Goal: Task Accomplishment & Management: Manage account settings

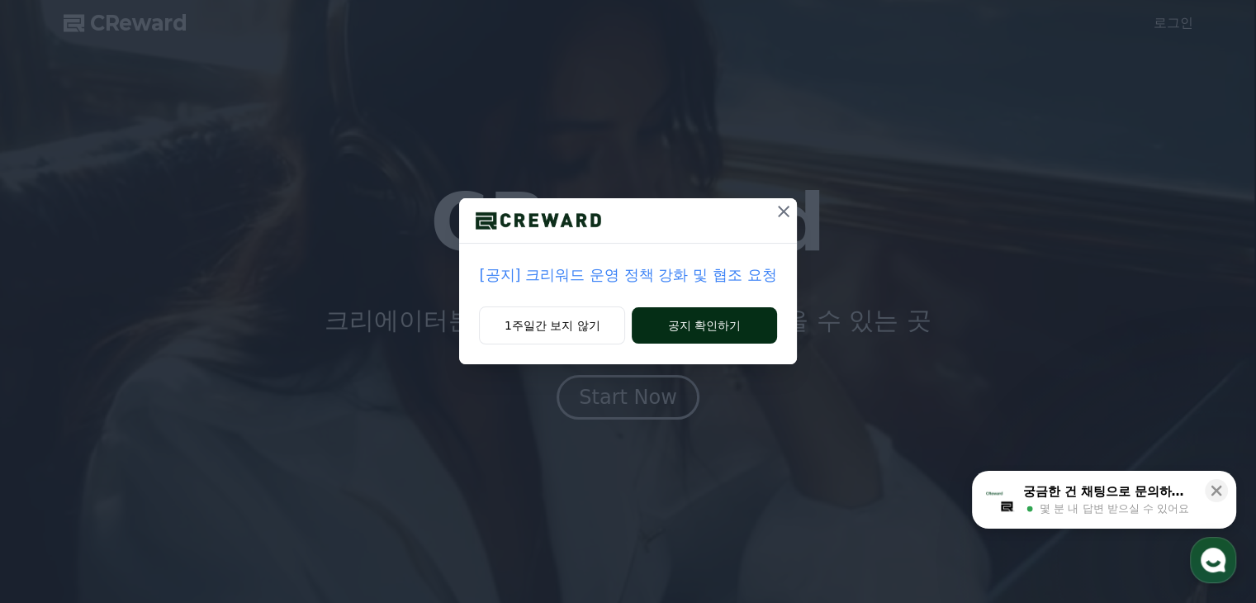
click at [695, 327] on button "공지 확인하기" at bounding box center [704, 325] width 145 height 36
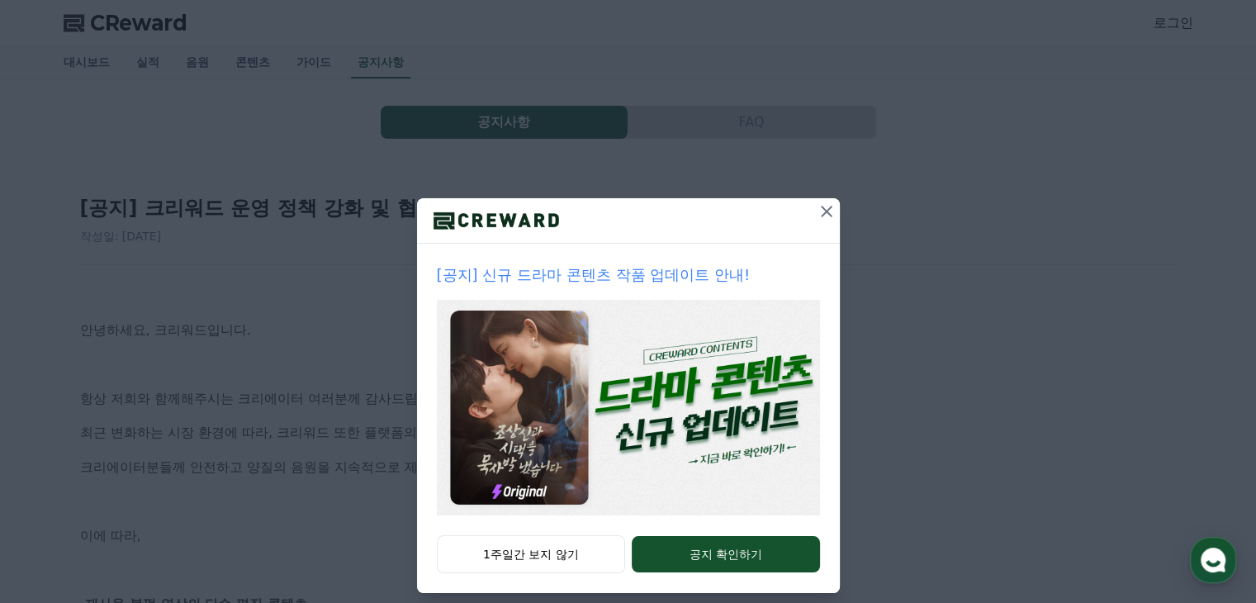
scroll to position [17, 0]
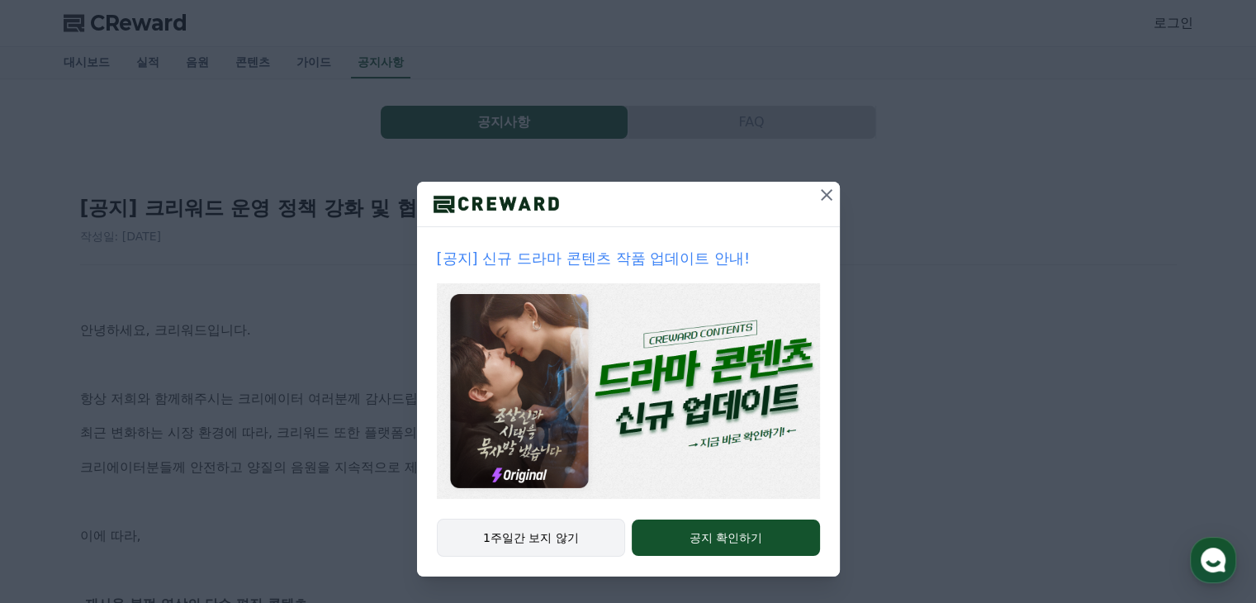
click at [549, 536] on button "1주일간 보지 않기" at bounding box center [531, 538] width 189 height 38
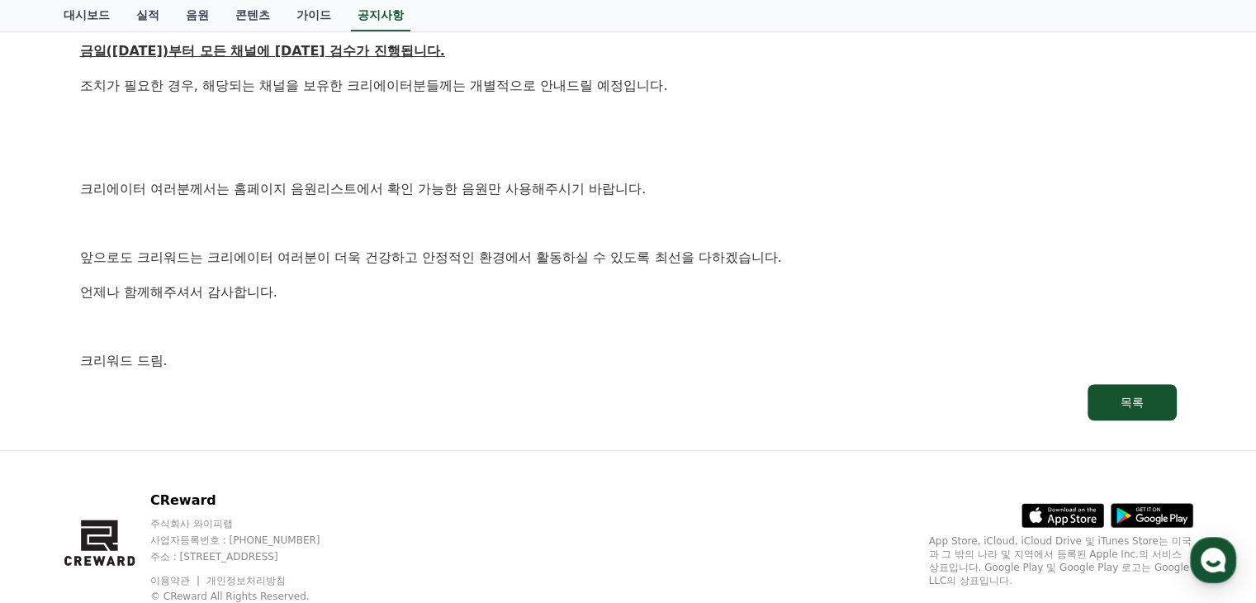
scroll to position [991, 0]
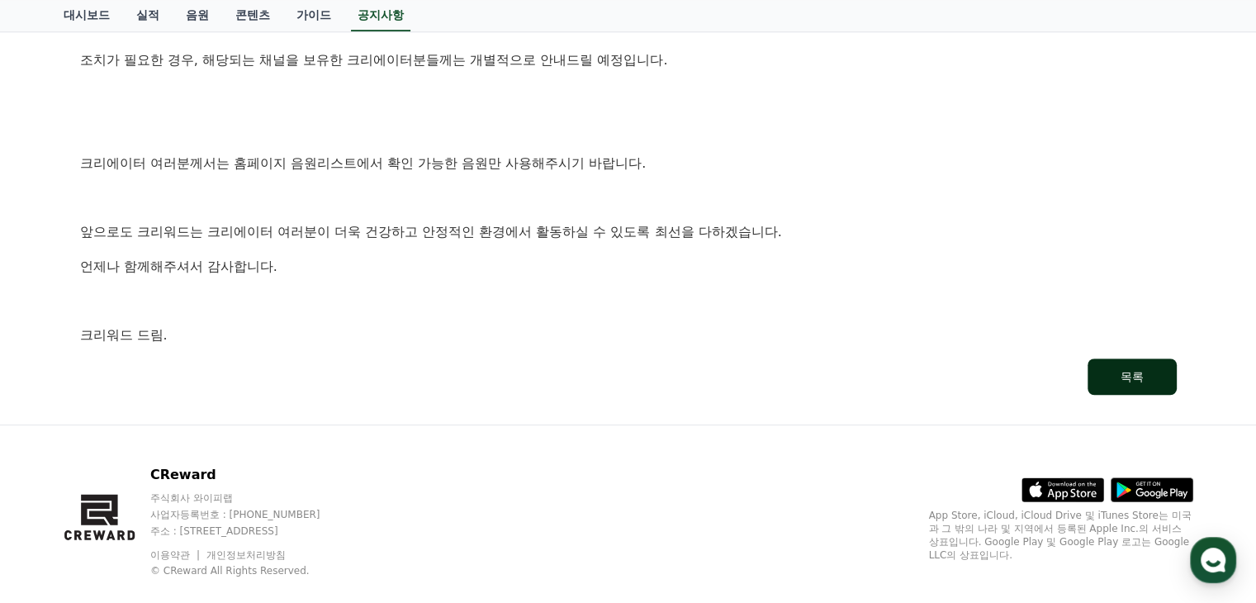
click at [1127, 371] on div "목록" at bounding box center [1132, 376] width 23 height 17
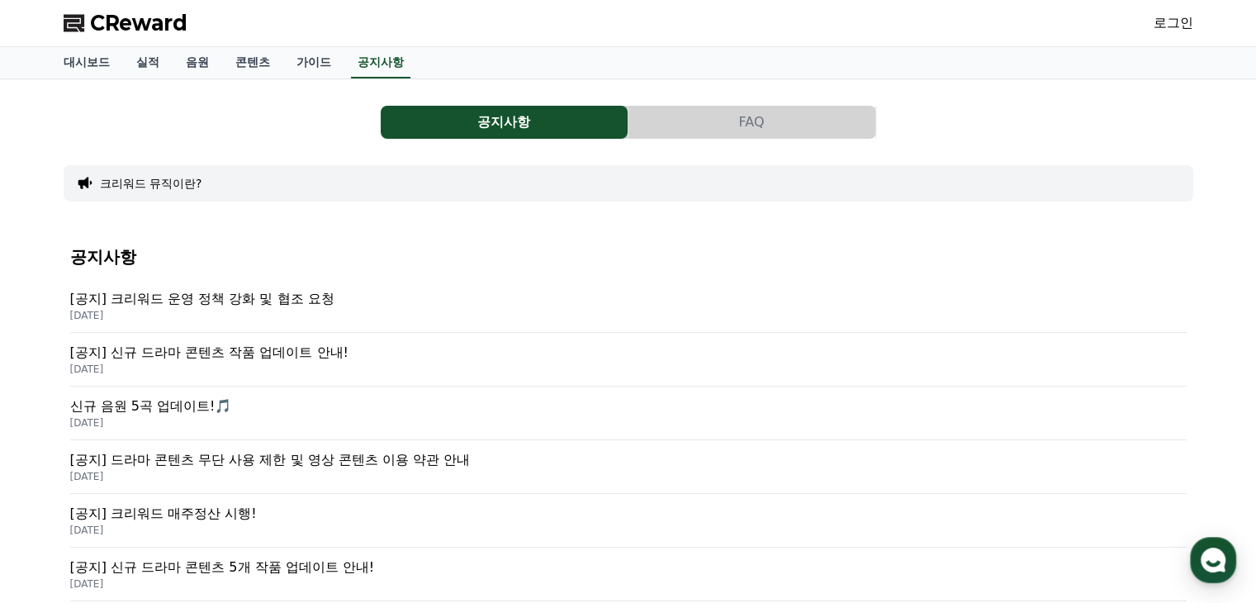
click at [1163, 19] on link "로그인" at bounding box center [1174, 23] width 40 height 20
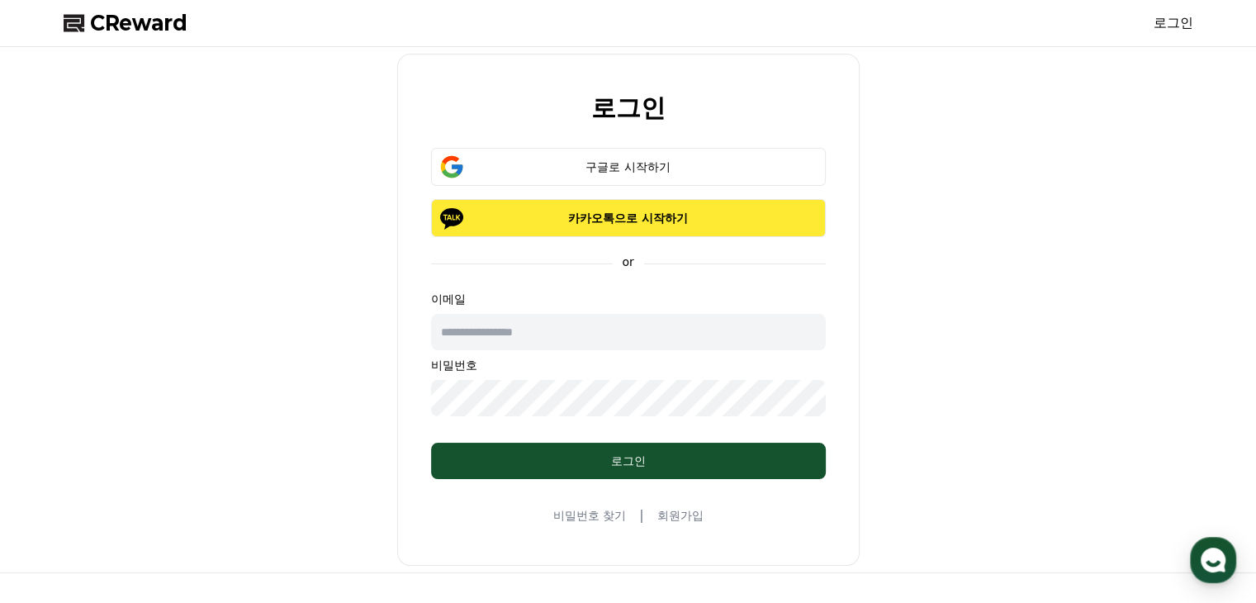
click at [638, 222] on p "카카오톡으로 시작하기" at bounding box center [628, 218] width 347 height 17
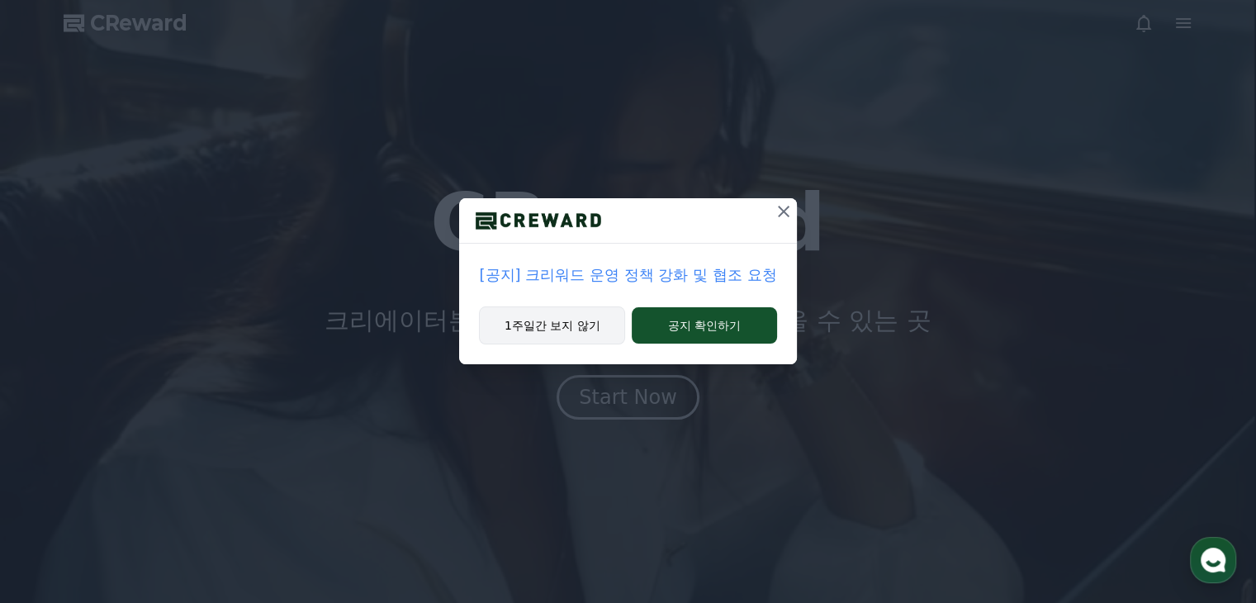
click at [610, 325] on button "1주일간 보지 않기" at bounding box center [552, 325] width 146 height 38
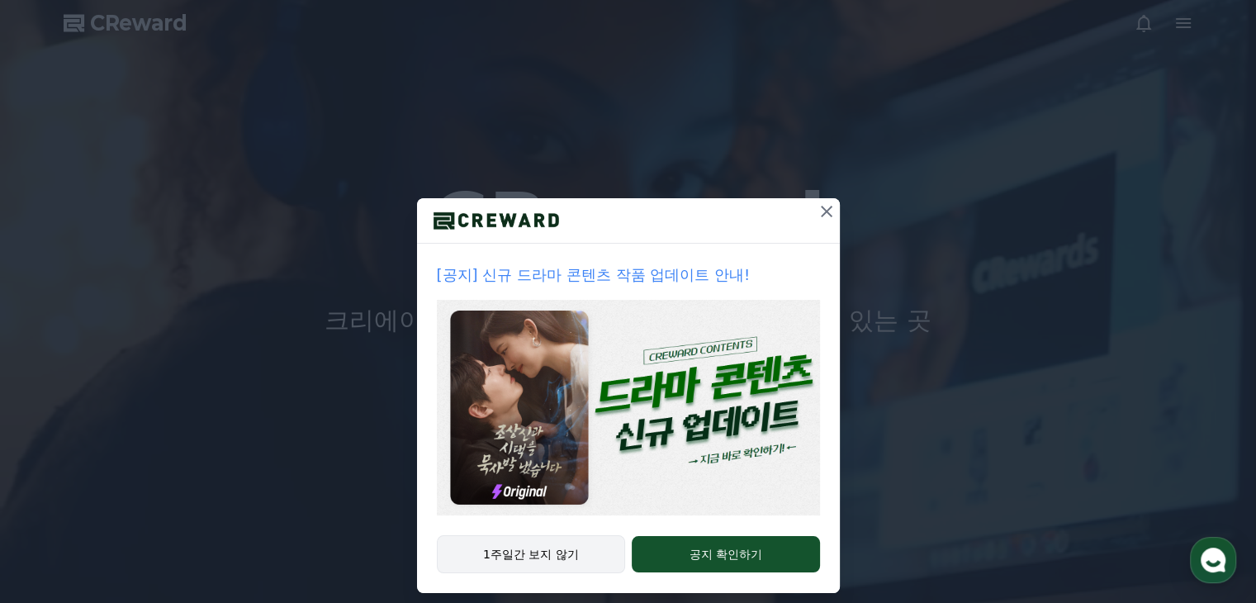
click at [584, 327] on img at bounding box center [628, 408] width 383 height 216
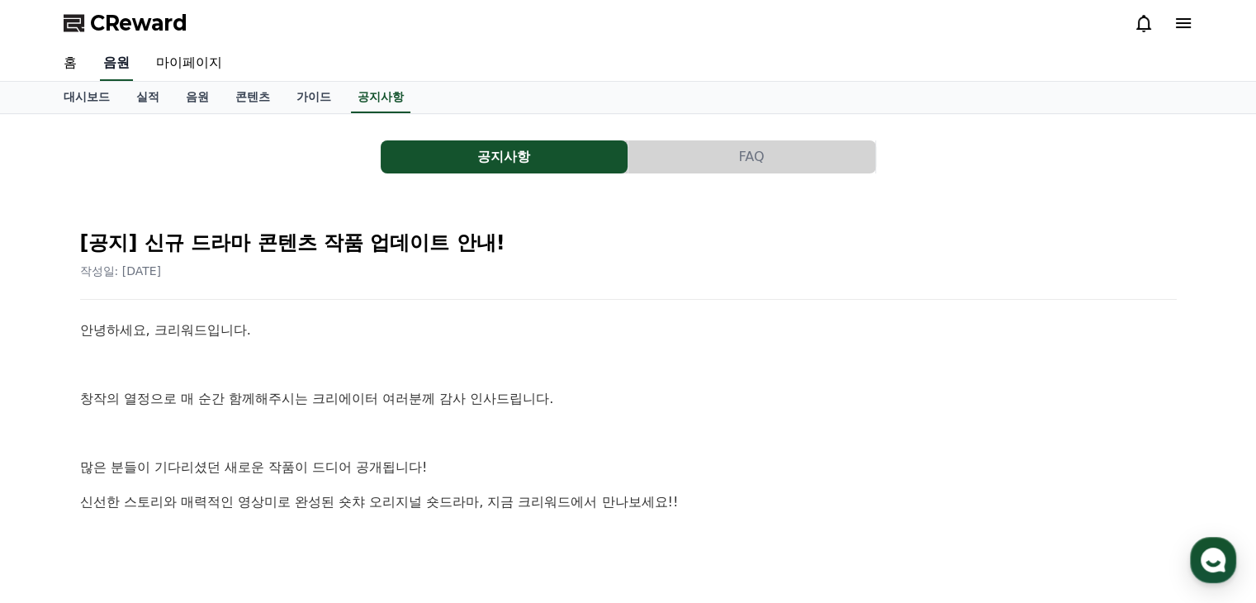
click at [119, 60] on link "음원" at bounding box center [116, 63] width 33 height 35
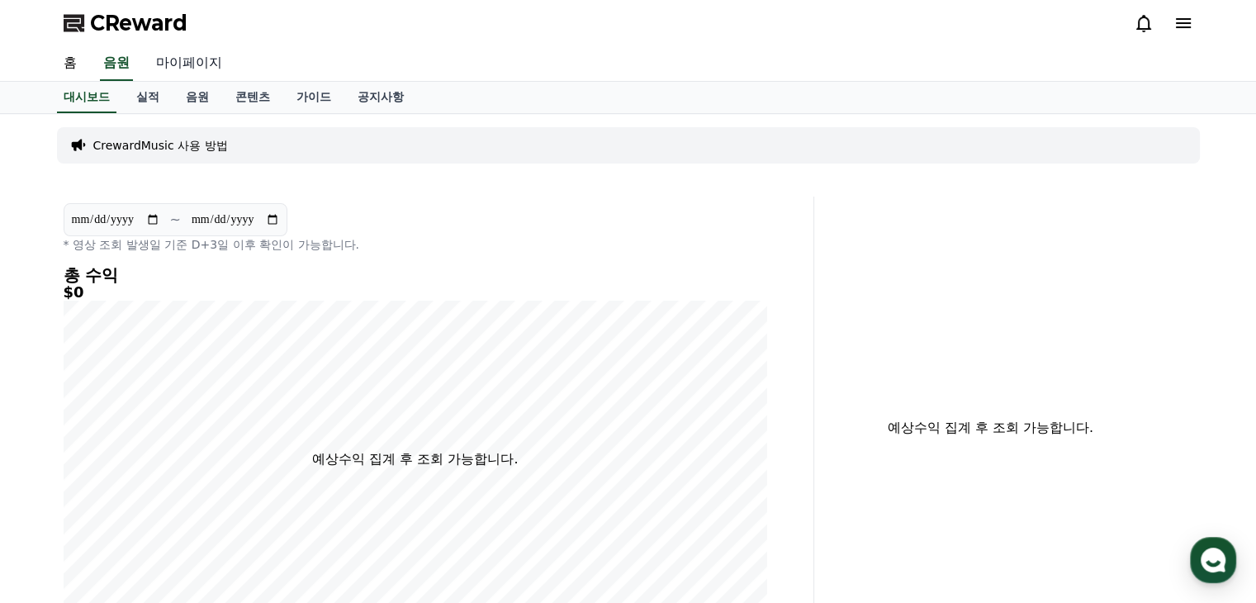
click at [185, 62] on link "마이페이지" at bounding box center [189, 63] width 92 height 35
select select "**********"
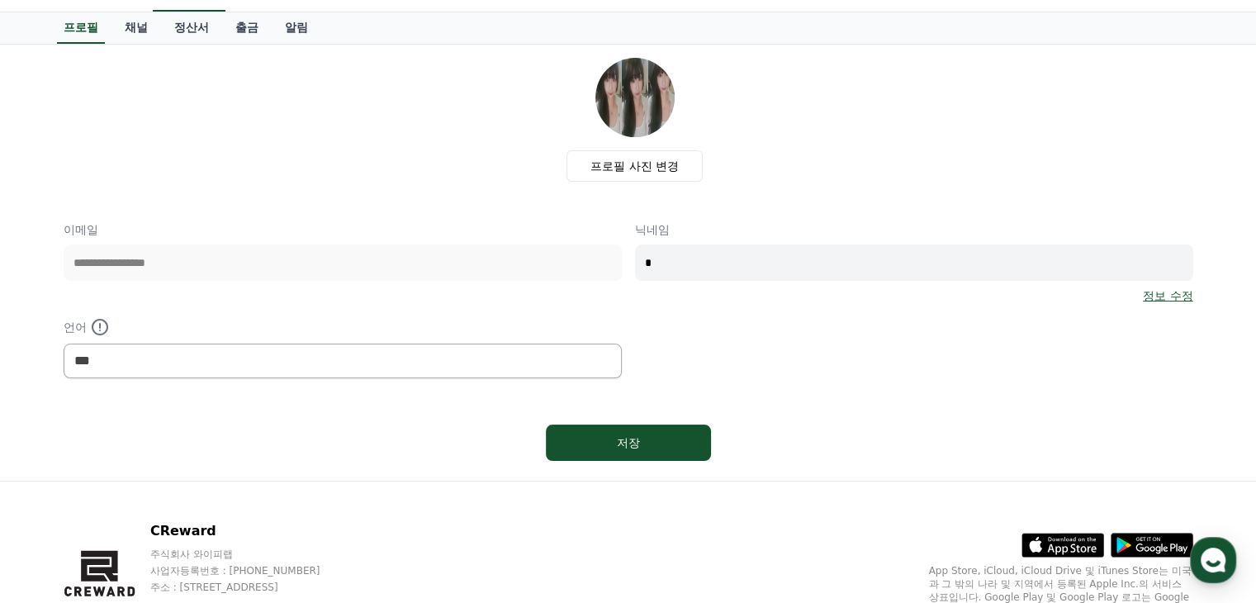
scroll to position [151, 0]
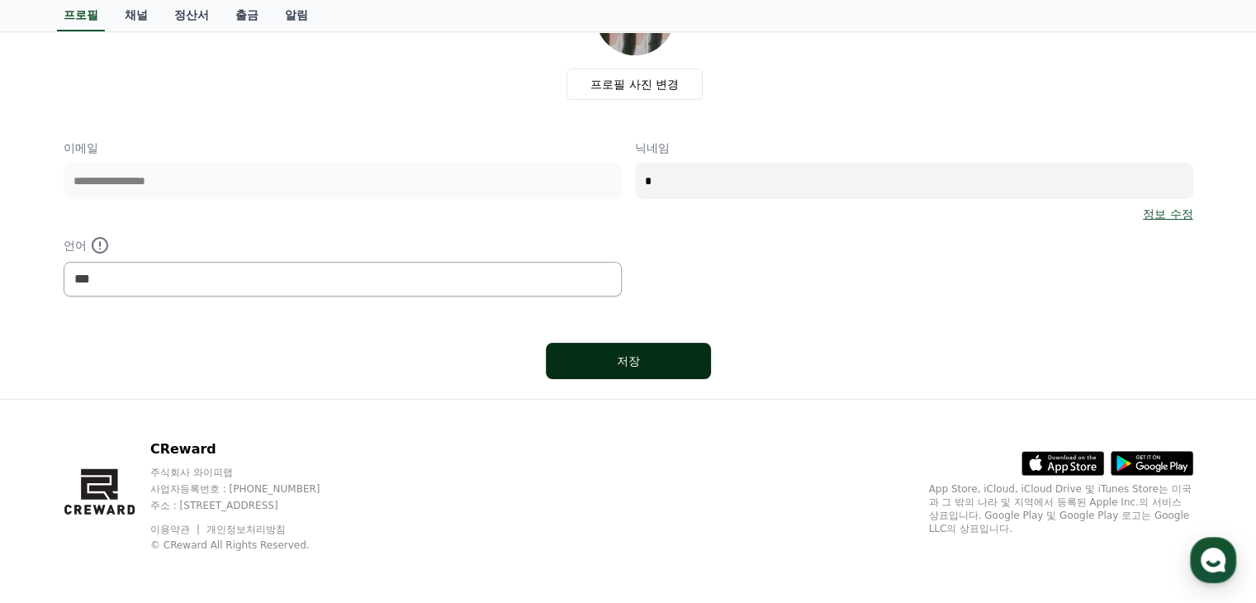
click at [664, 348] on button "저장" at bounding box center [628, 361] width 165 height 36
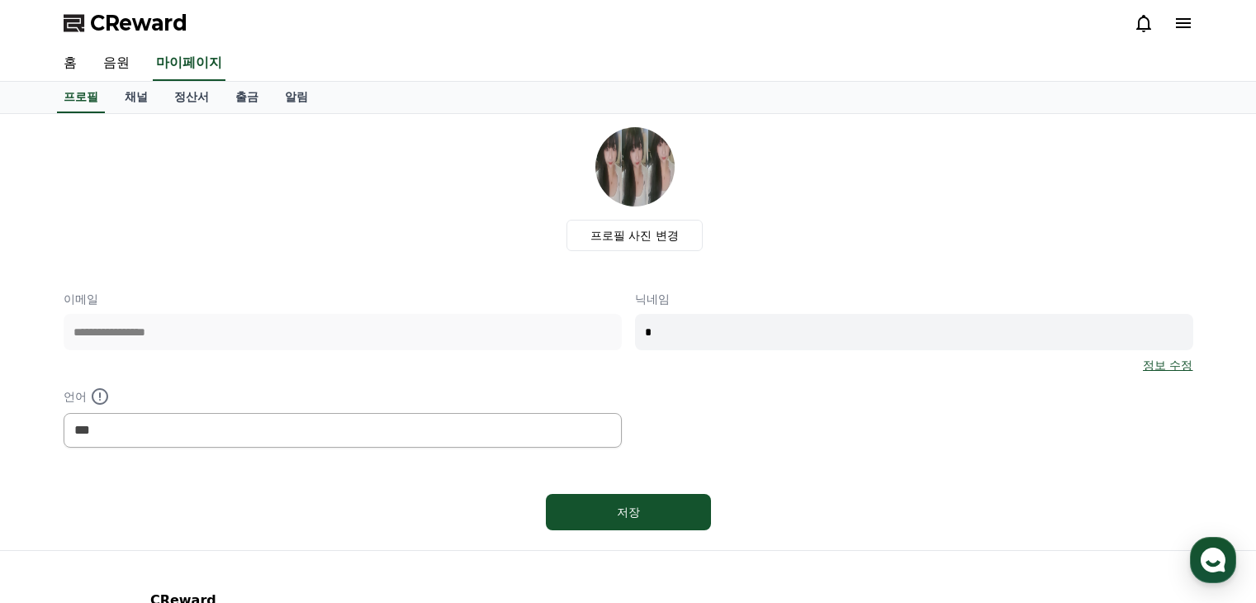
select select "**********"
click at [137, 98] on link "채널" at bounding box center [136, 97] width 50 height 31
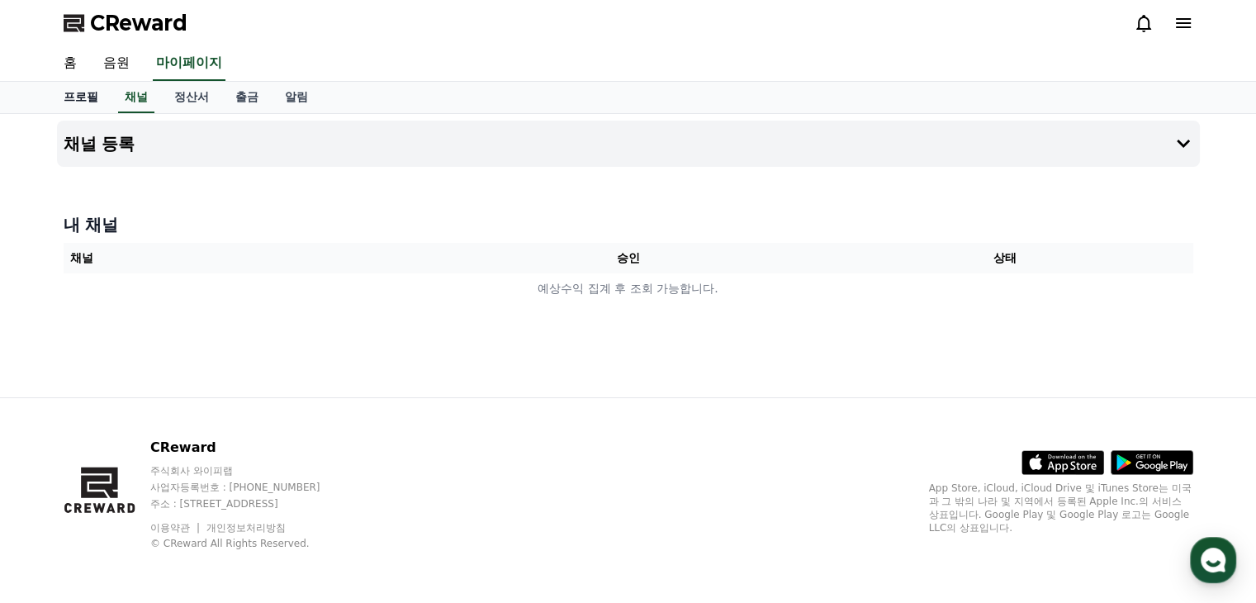
click at [78, 68] on link "홈" at bounding box center [70, 63] width 40 height 35
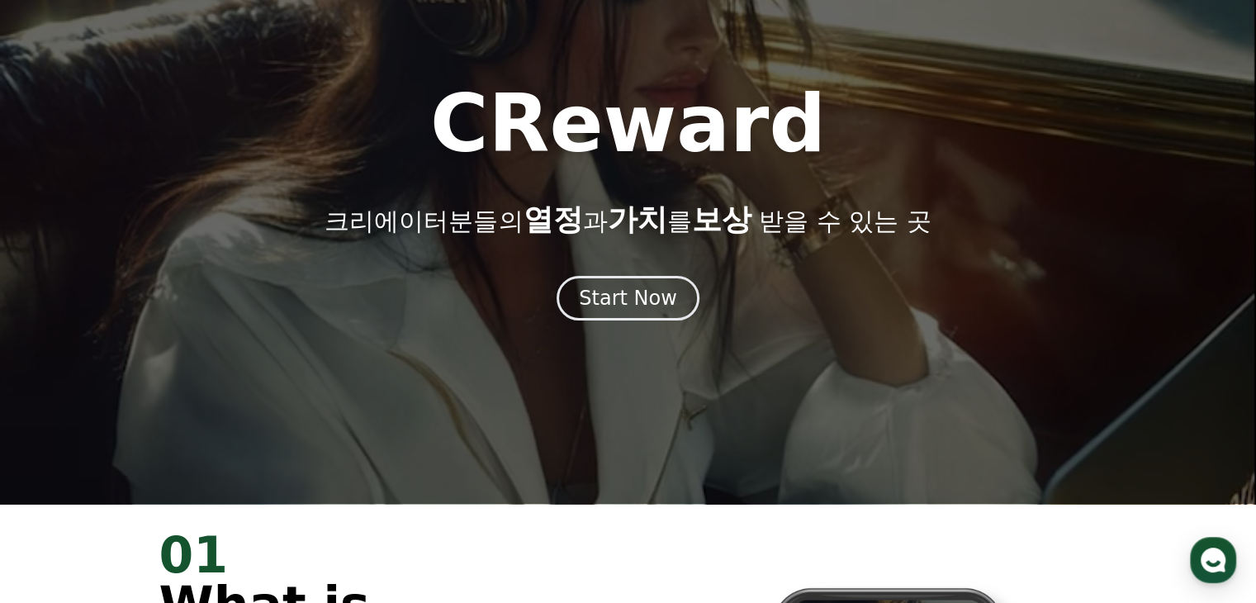
scroll to position [248, 0]
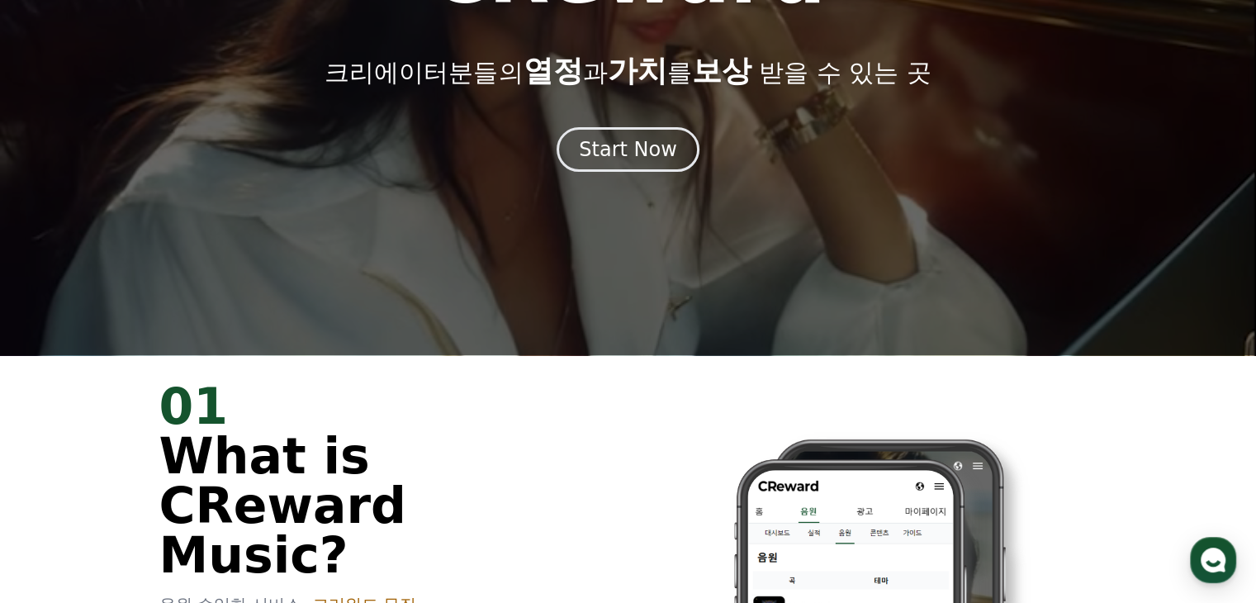
click at [663, 202] on div at bounding box center [628, 53] width 1256 height 603
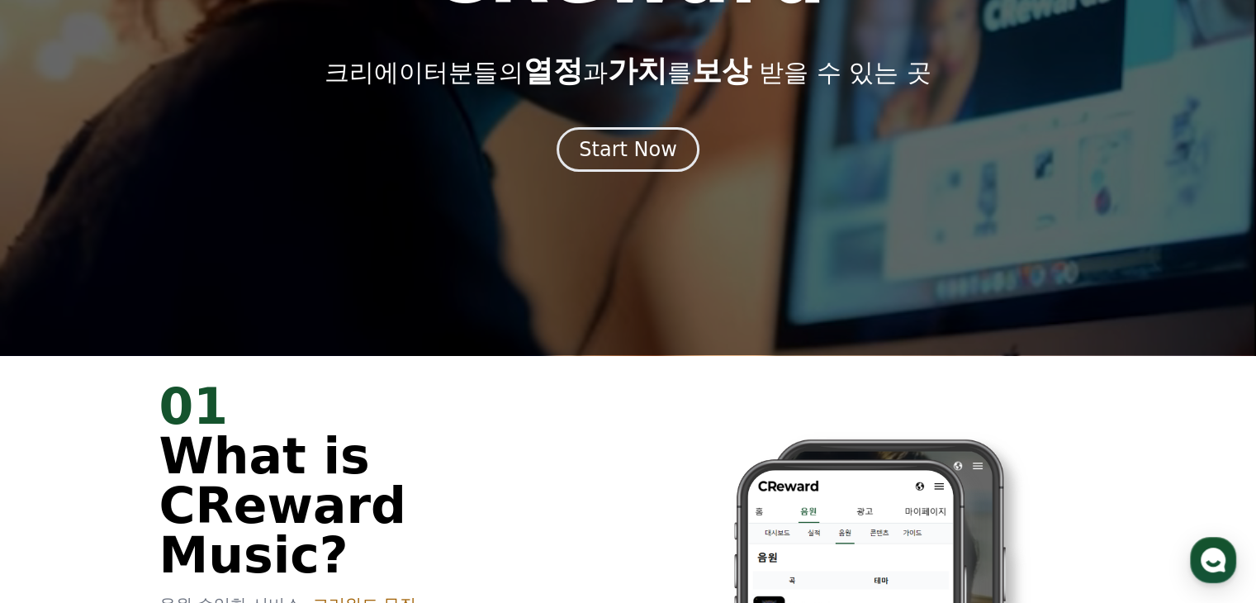
click at [660, 173] on div at bounding box center [628, 53] width 1256 height 603
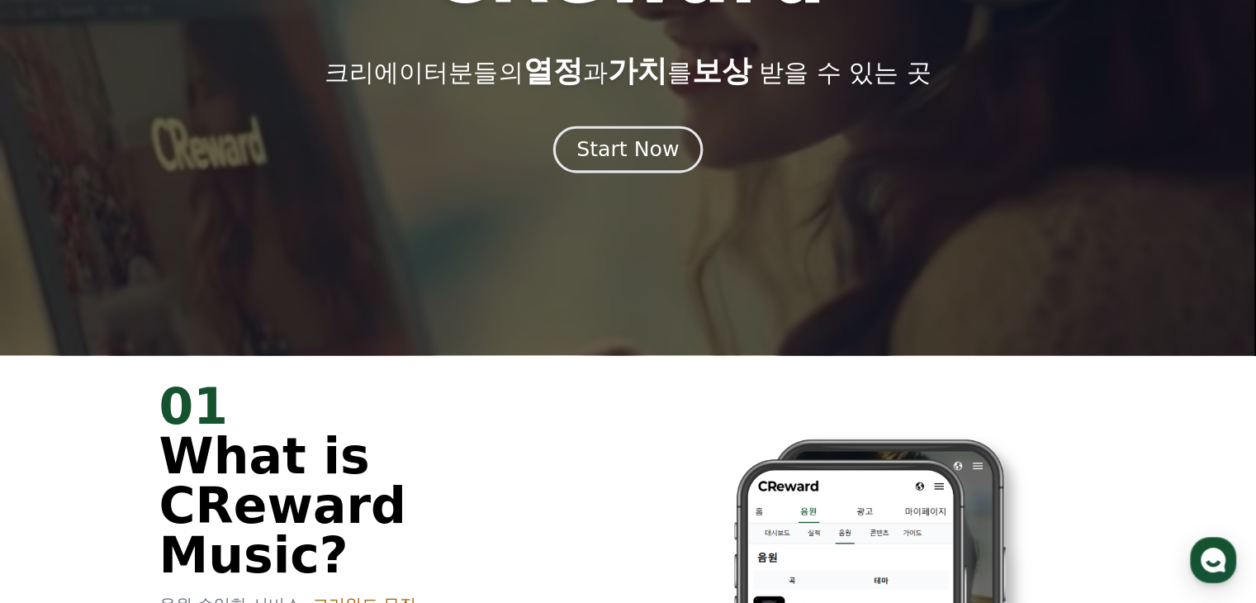
click at [657, 158] on div "Start Now" at bounding box center [627, 149] width 102 height 28
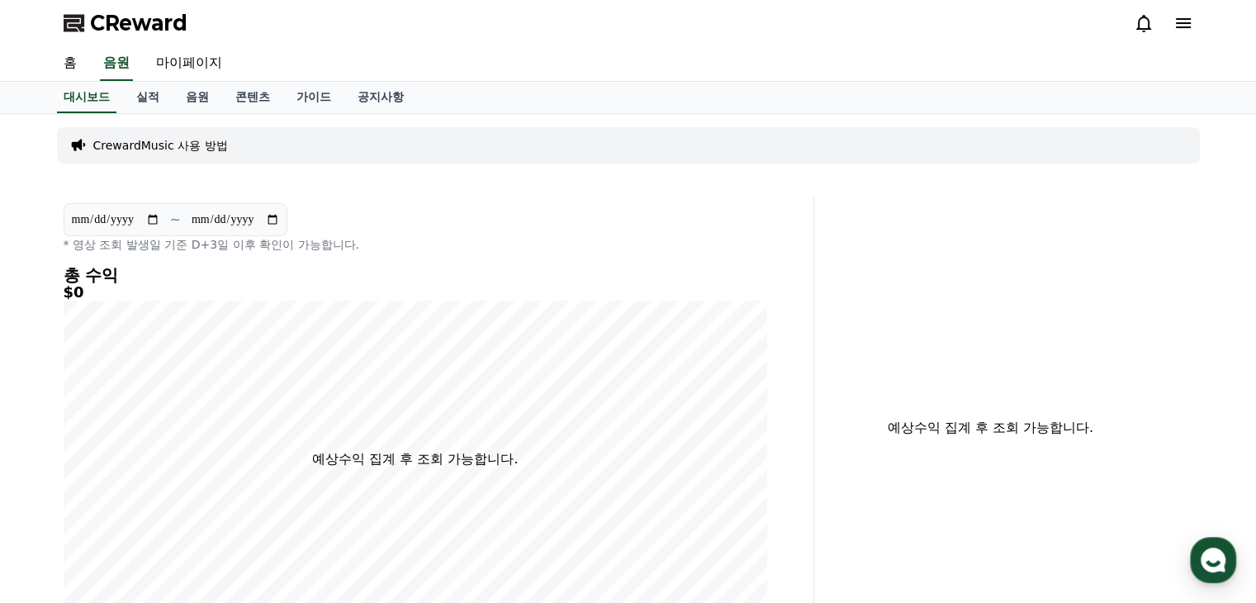
click at [210, 137] on p "CrewardMusic 사용 방법" at bounding box center [160, 145] width 135 height 17
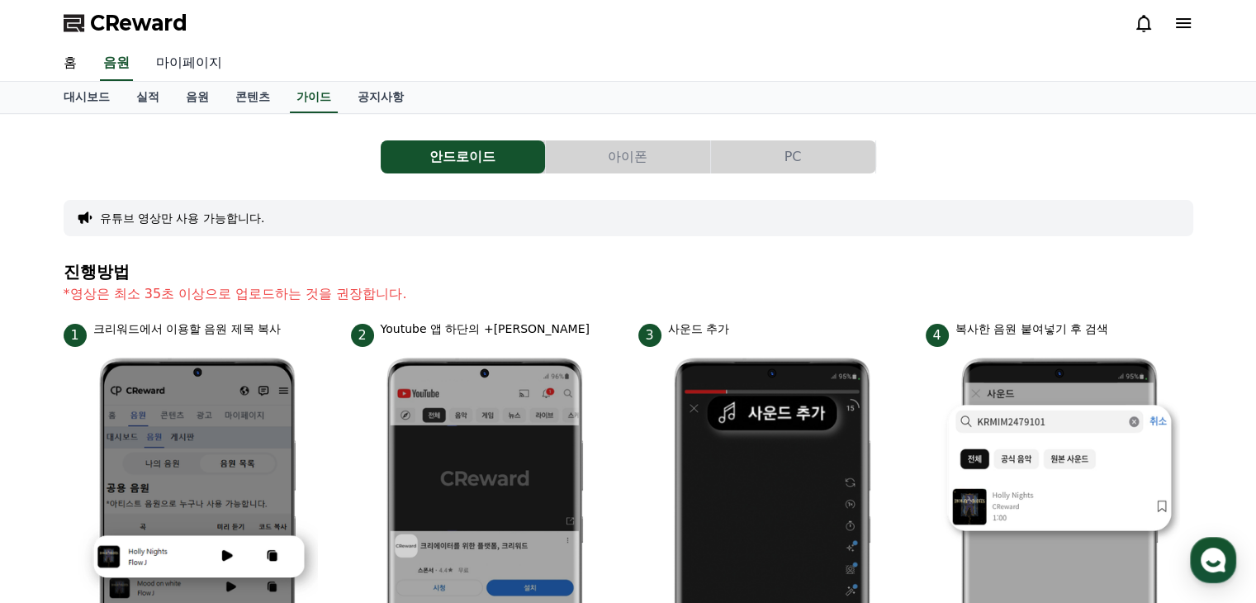
click at [190, 69] on link "마이페이지" at bounding box center [189, 63] width 92 height 35
select select "**********"
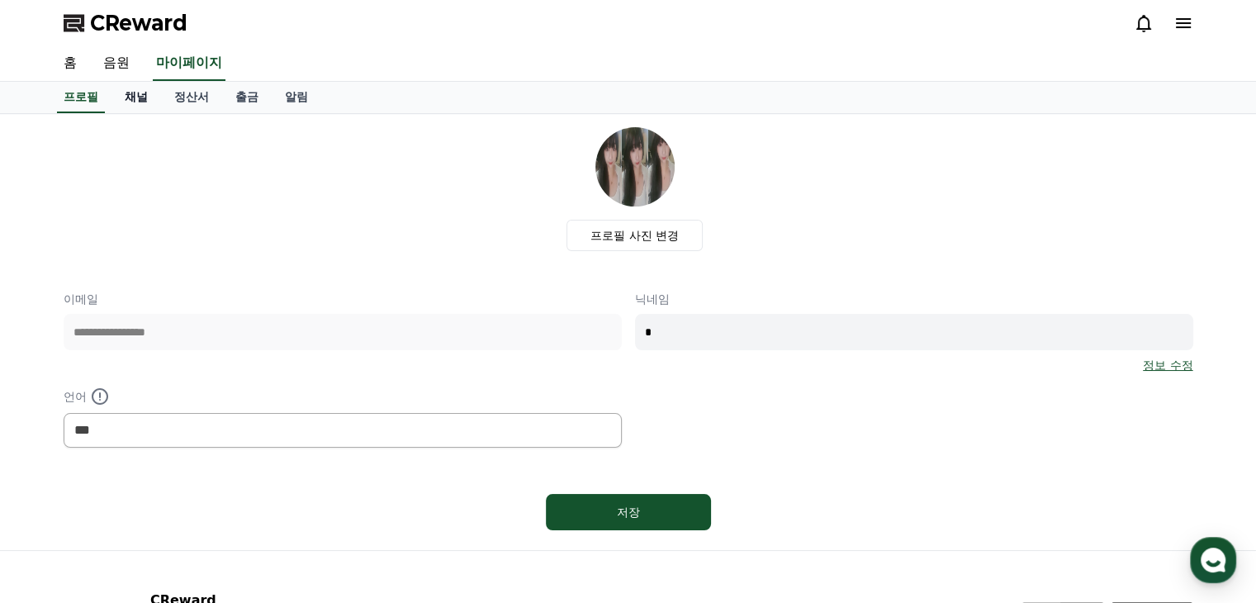
click at [130, 100] on link "채널" at bounding box center [136, 97] width 50 height 31
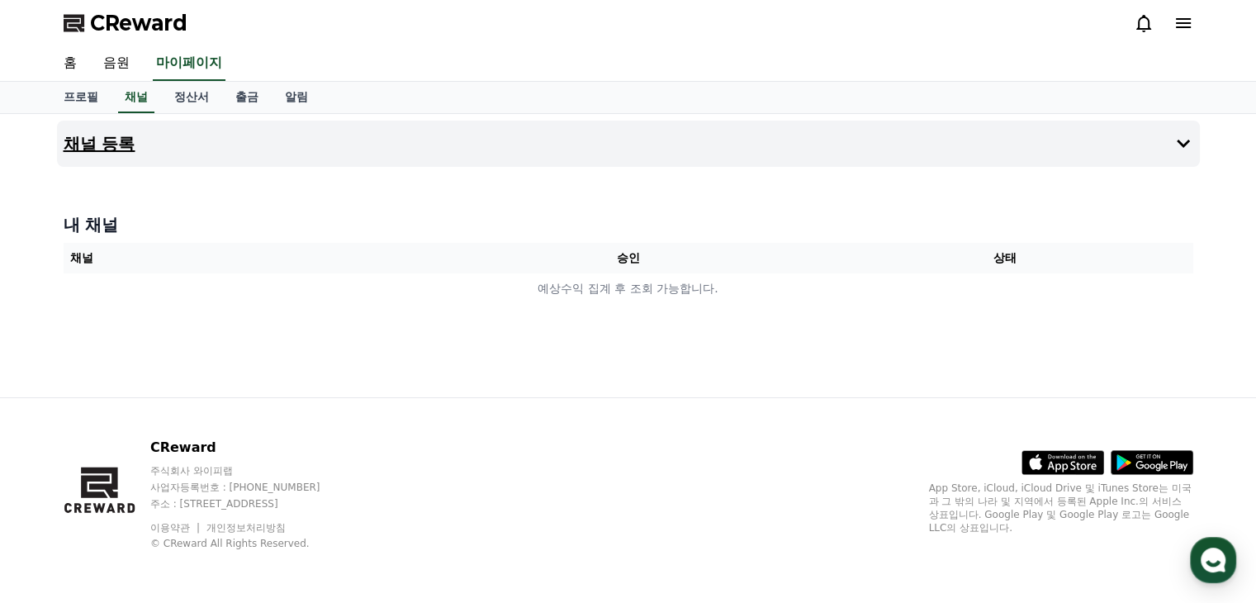
click at [70, 130] on button "채널 등록" at bounding box center [628, 144] width 1143 height 46
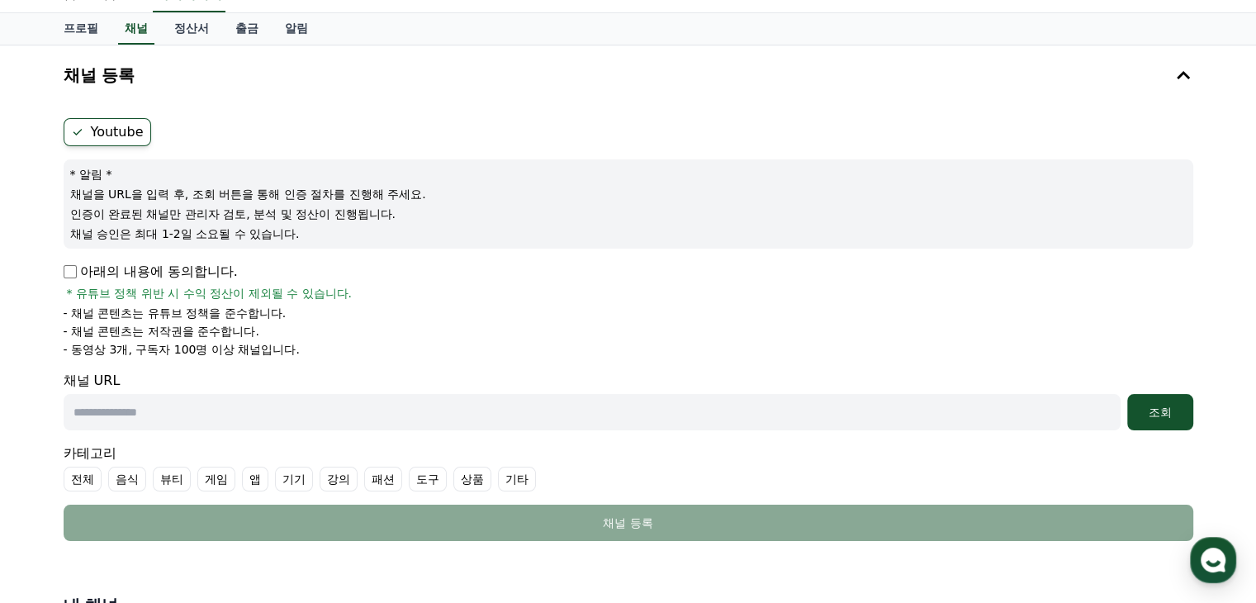
scroll to position [165, 0]
